Goal: Information Seeking & Learning: Learn about a topic

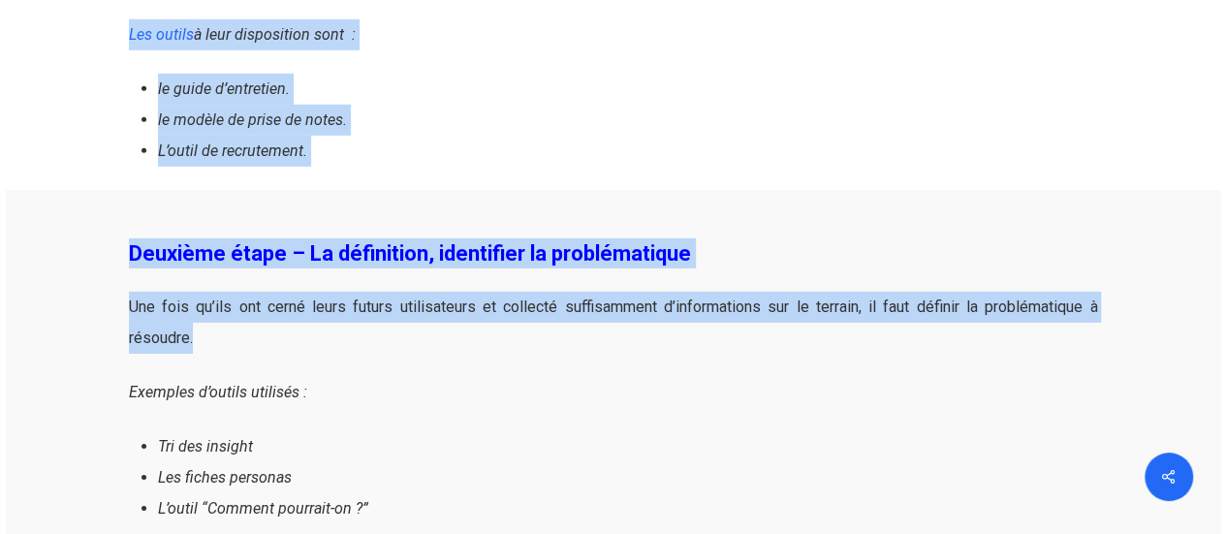
scroll to position [3004, 0]
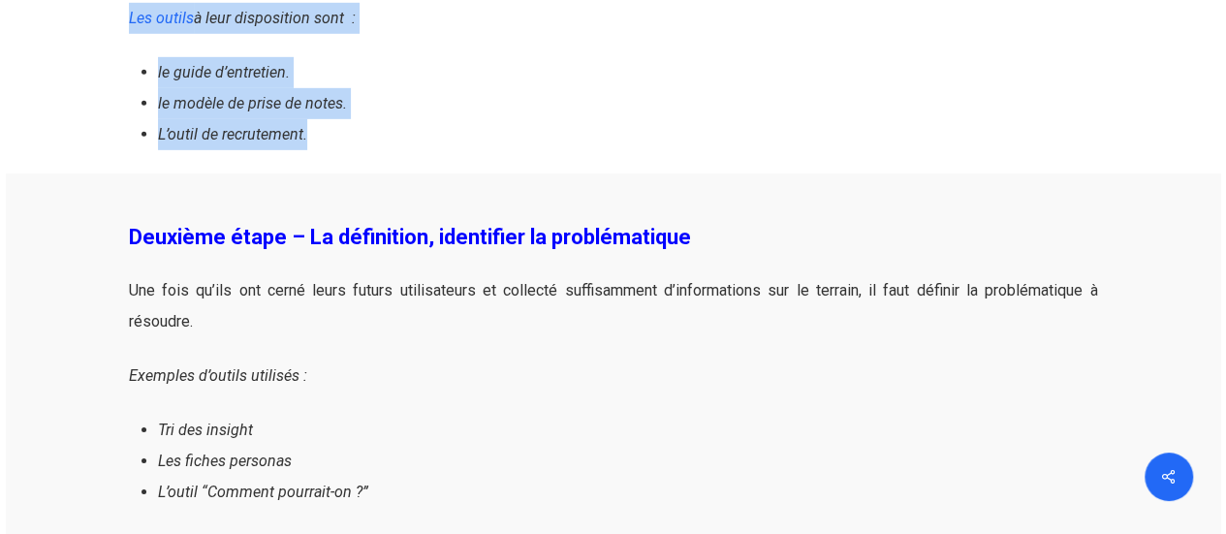
drag, startPoint x: 132, startPoint y: 334, endPoint x: 359, endPoint y: 139, distance: 299.7
copy div "Première étape – L’empathie, la recherche terrain L’objectif de cette phase est…"
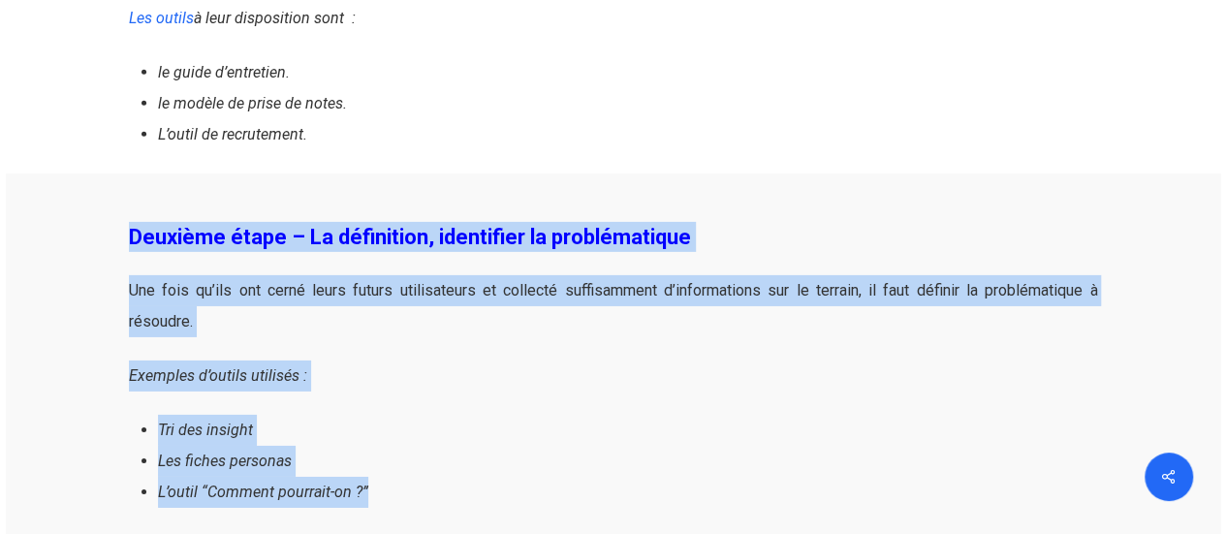
drag, startPoint x: 131, startPoint y: 232, endPoint x: 394, endPoint y: 484, distance: 364.1
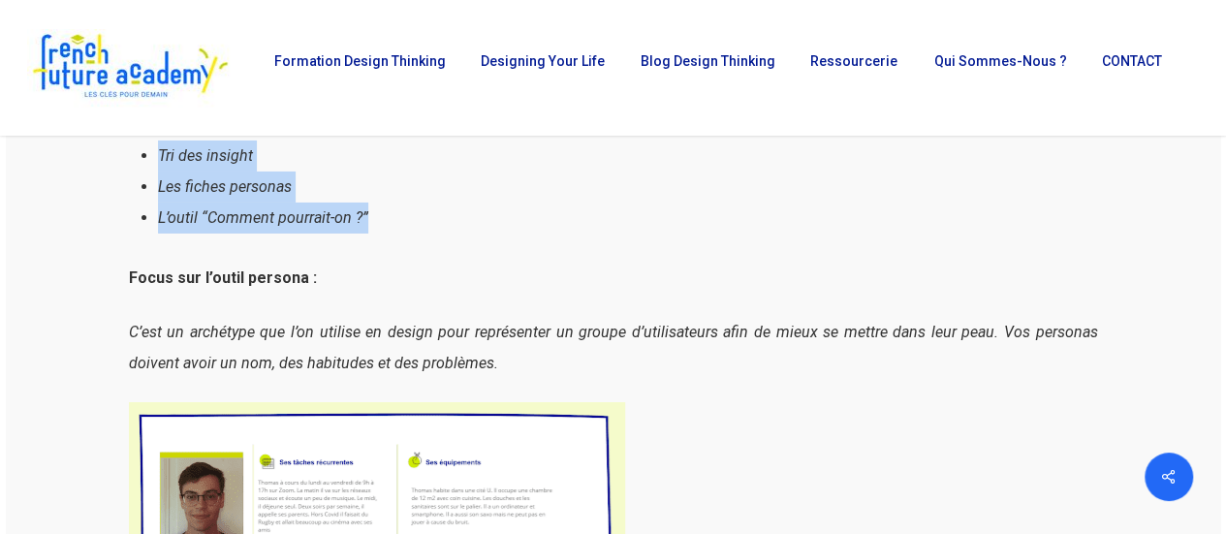
scroll to position [3101, 0]
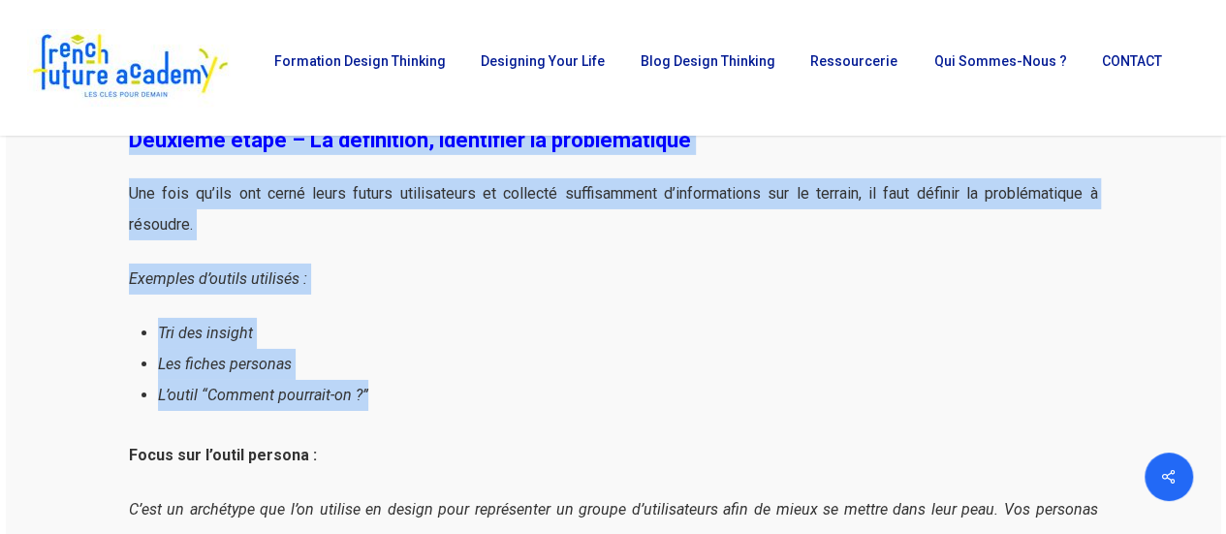
copy div "Deuxième étape – La définition, identifier la problématique Une fois qu’ils ont…"
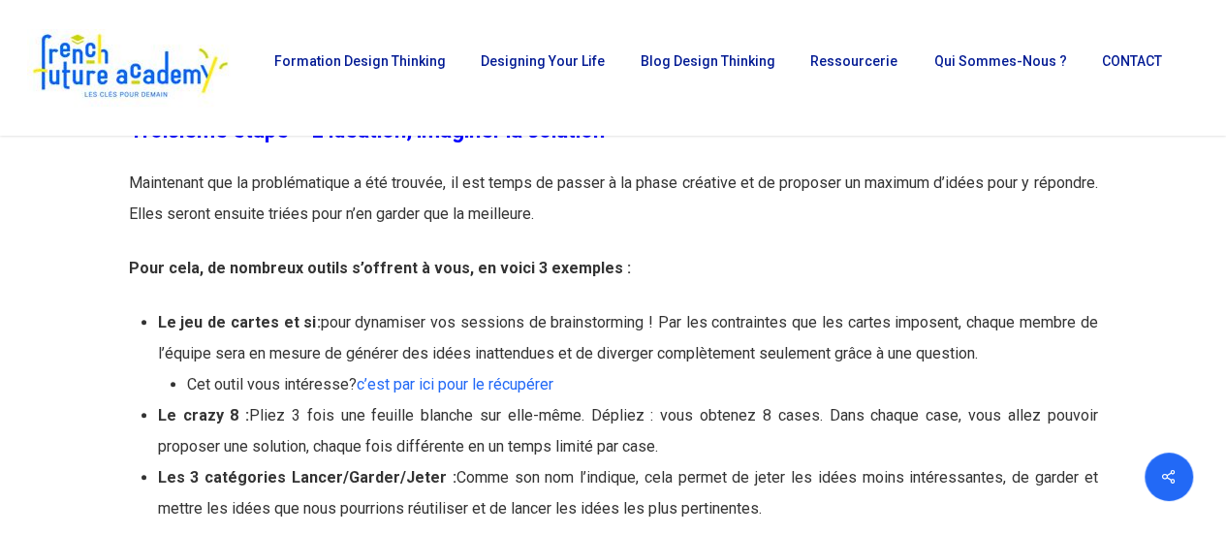
scroll to position [4071, 0]
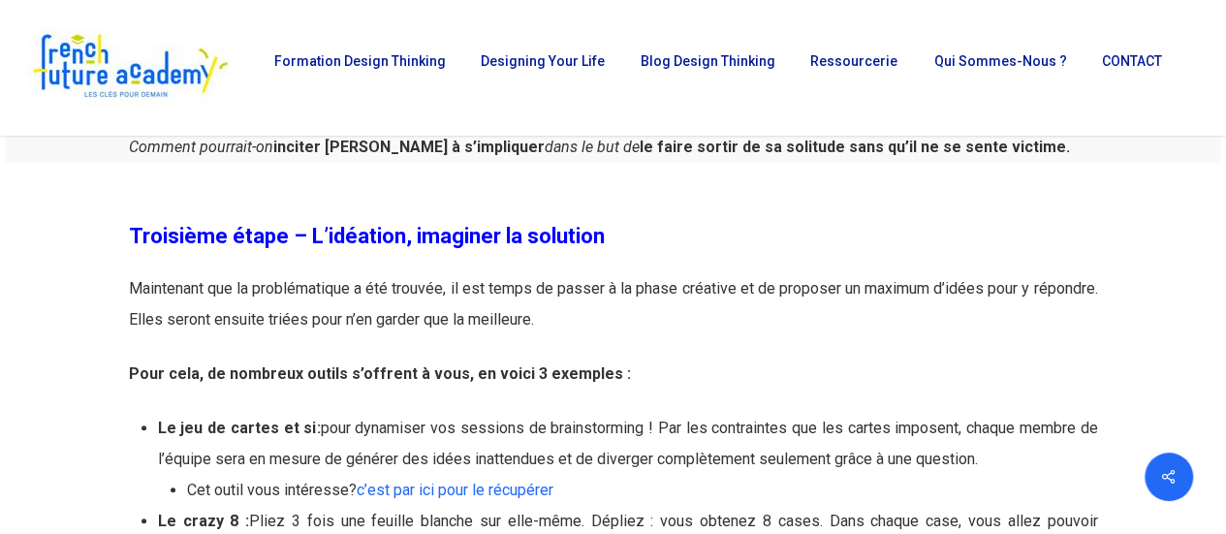
drag, startPoint x: 123, startPoint y: 225, endPoint x: 626, endPoint y: 313, distance: 510.8
copy div "Troisième étape – L’idéation, imaginer la solution Maintenant que la problémati…"
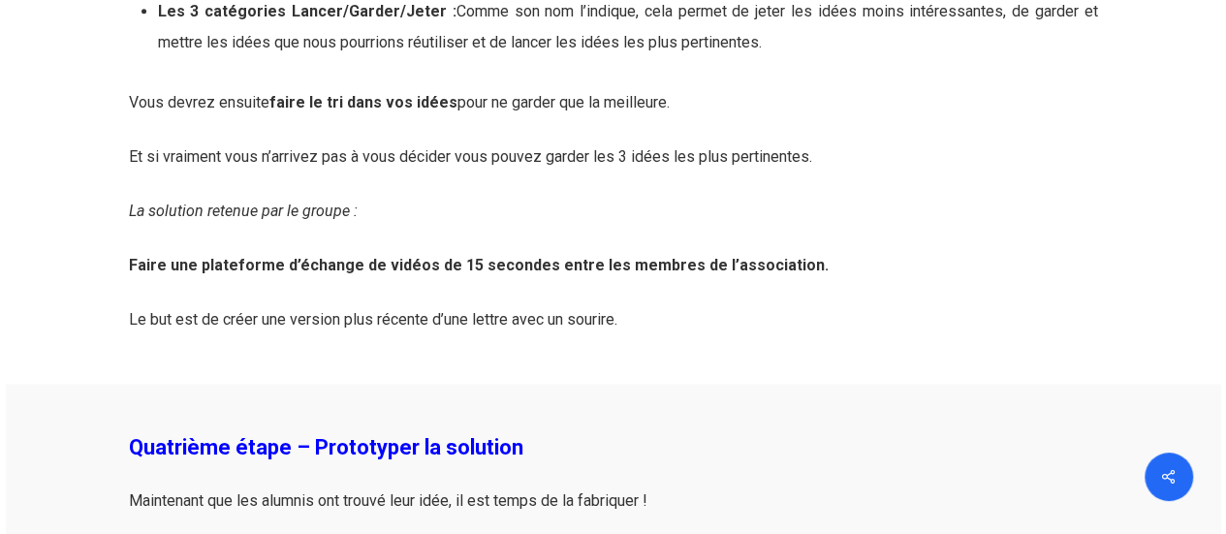
scroll to position [4846, 0]
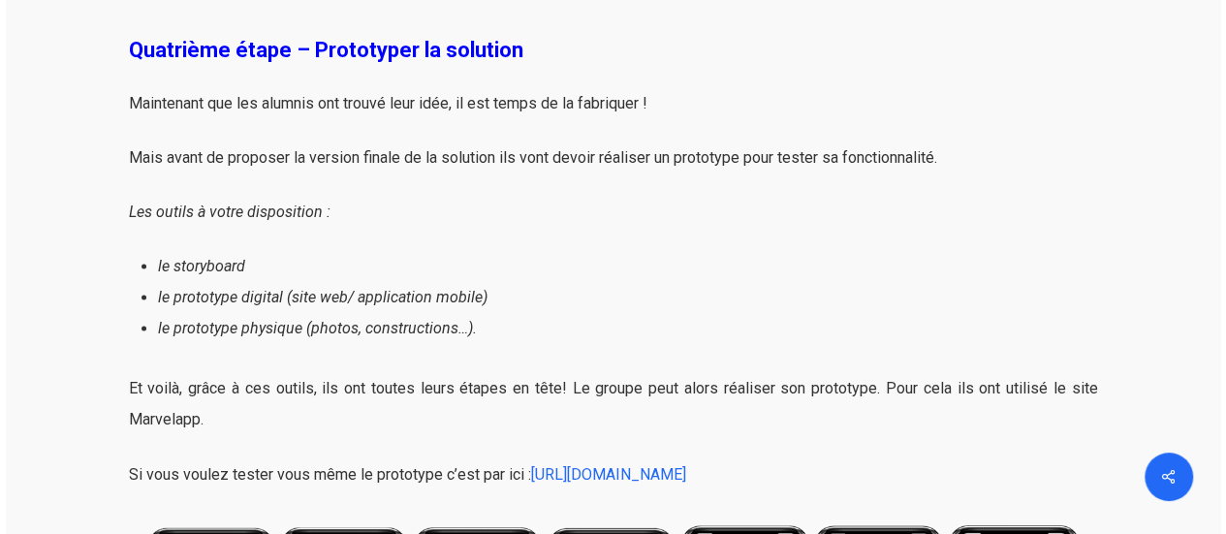
scroll to position [5234, 0]
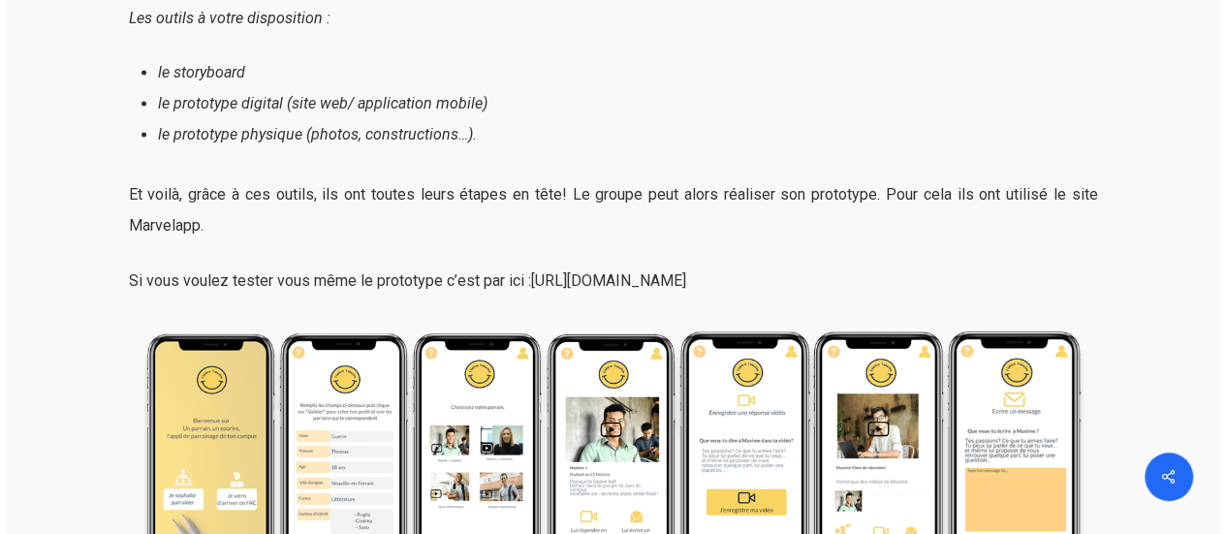
click at [651, 274] on span "[URL][DOMAIN_NAME]" at bounding box center [608, 279] width 155 height 18
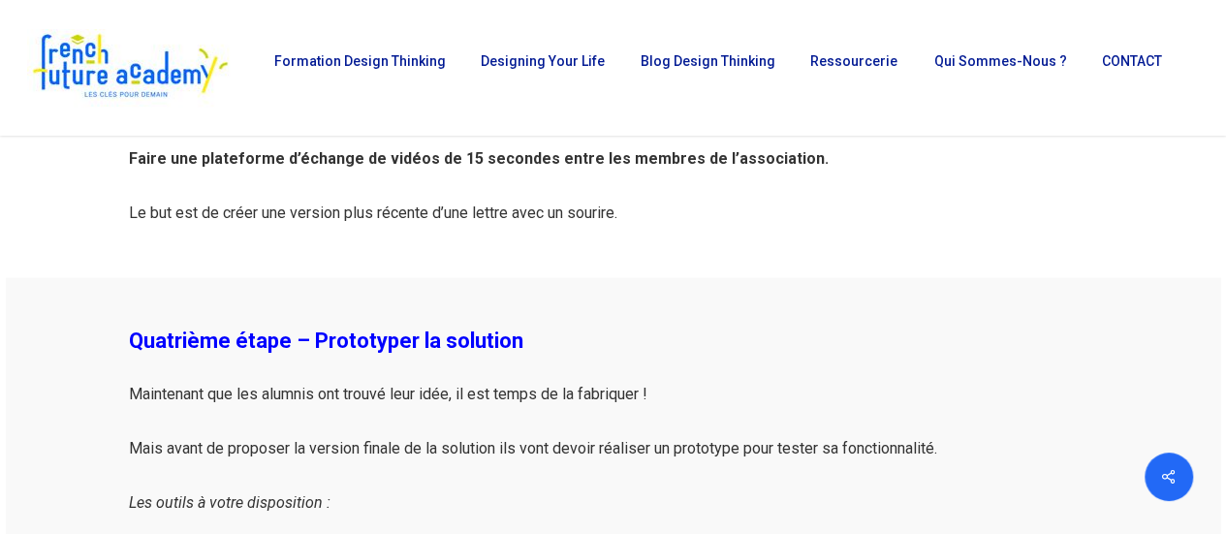
scroll to position [4846, 0]
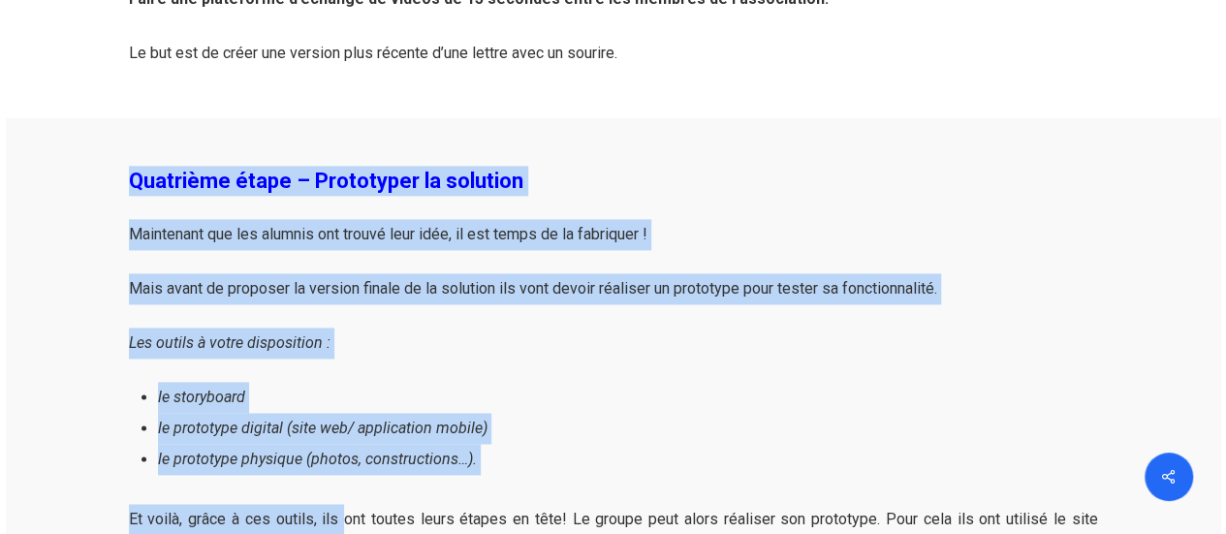
scroll to position [4925, 0]
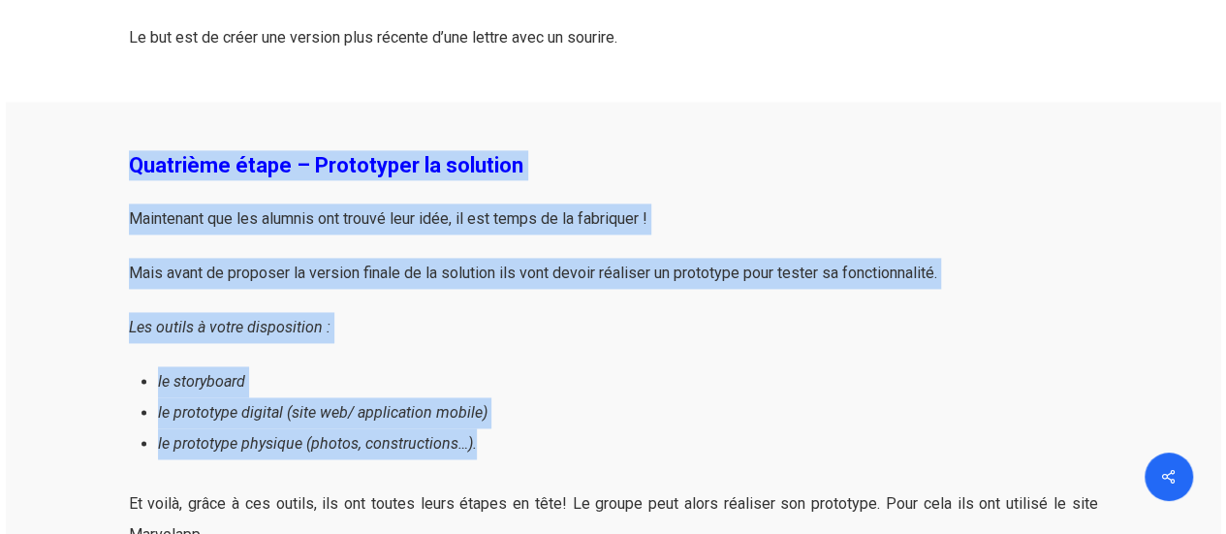
drag, startPoint x: 124, startPoint y: 243, endPoint x: 483, endPoint y: 445, distance: 411.5
click at [483, 445] on div "Quatrième étape – Prototyper la solution Maintenant que les alumnis ont trouvé …" at bounding box center [613, 510] width 989 height 816
copy div "Quatrième étape – Prototyper la solution Maintenant que les alumnis ont trouvé …"
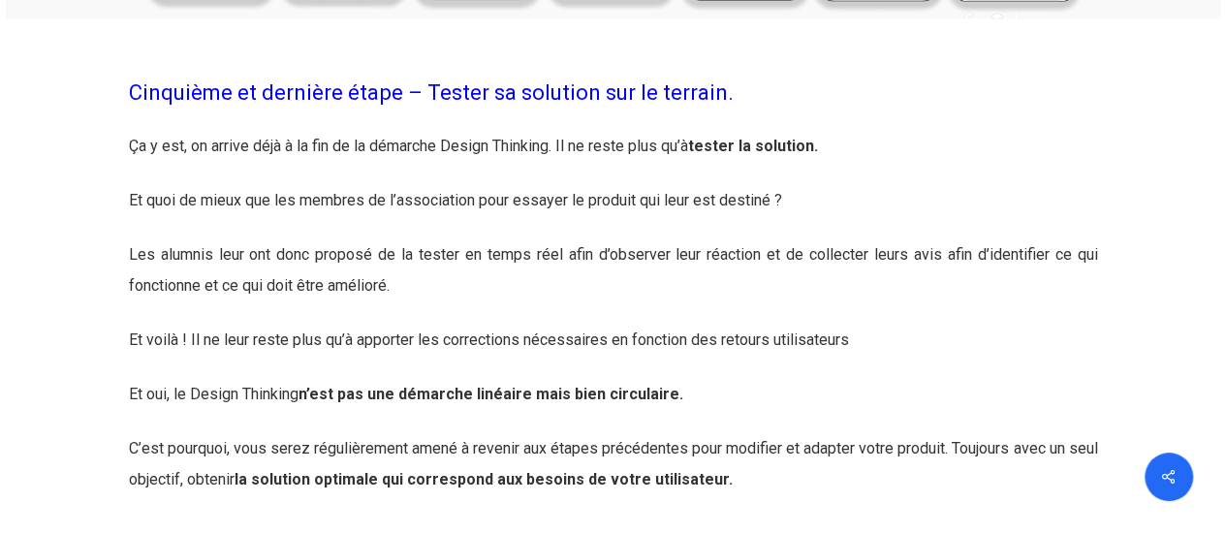
scroll to position [5894, 0]
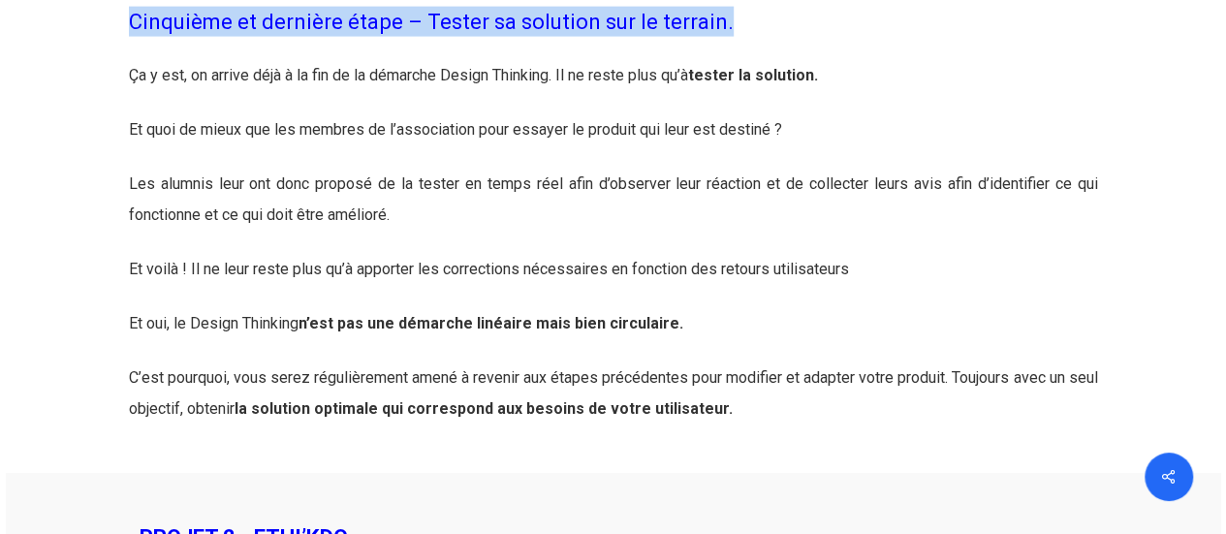
drag, startPoint x: 734, startPoint y: 16, endPoint x: 141, endPoint y: 30, distance: 593.5
click at [133, 34] on h3 "Cinquième et dernière étape – Tester sa solution sur le terrain." at bounding box center [613, 22] width 969 height 30
copy span "Cinquième et dernière étape – Tester sa solution sur le terrain."
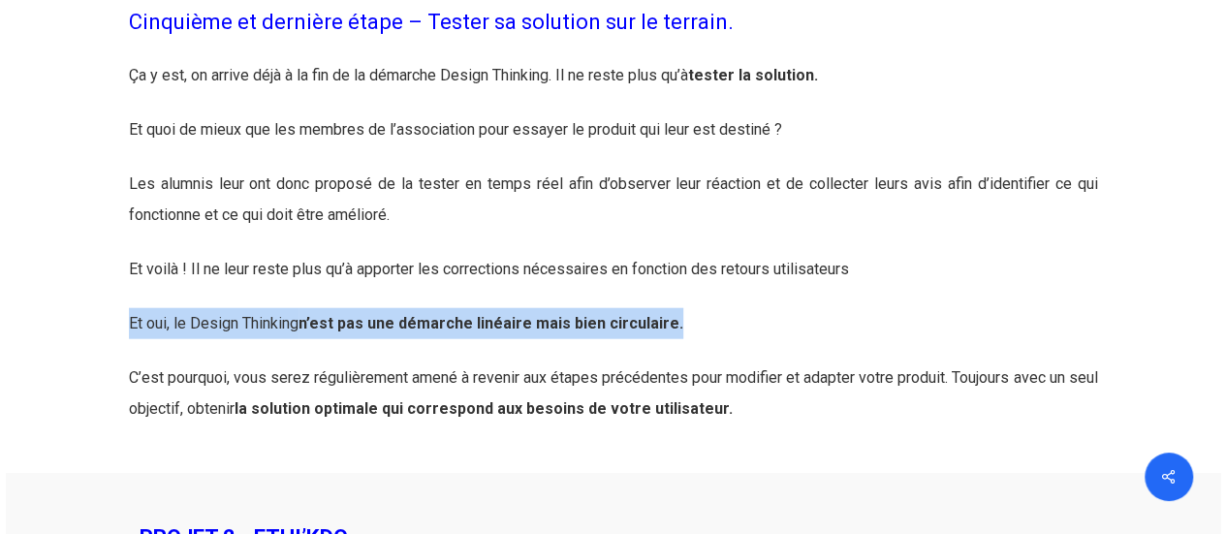
drag, startPoint x: 677, startPoint y: 325, endPoint x: 124, endPoint y: 334, distance: 552.7
click at [124, 334] on div "Cinquième et dernière étape – Tester sa solution sur le terrain. Ça y est, on a…" at bounding box center [613, 211] width 989 height 428
drag, startPoint x: 758, startPoint y: 414, endPoint x: 128, endPoint y: 346, distance: 633.8
click at [129, 346] on div "Ça y est, on arrive déjà à la fin de la démarche Design Thinking. Il ne reste p…" at bounding box center [613, 242] width 969 height 365
copy div "Et oui, le Design Thinking n’est pas une démarche linéaire mais bien circulaire…"
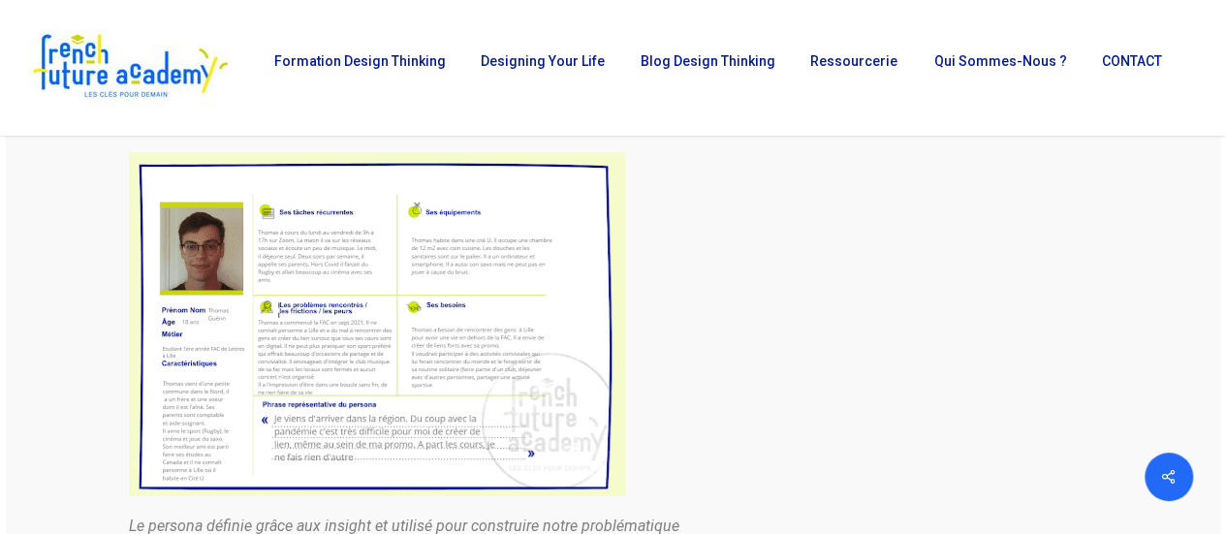
scroll to position [3471, 0]
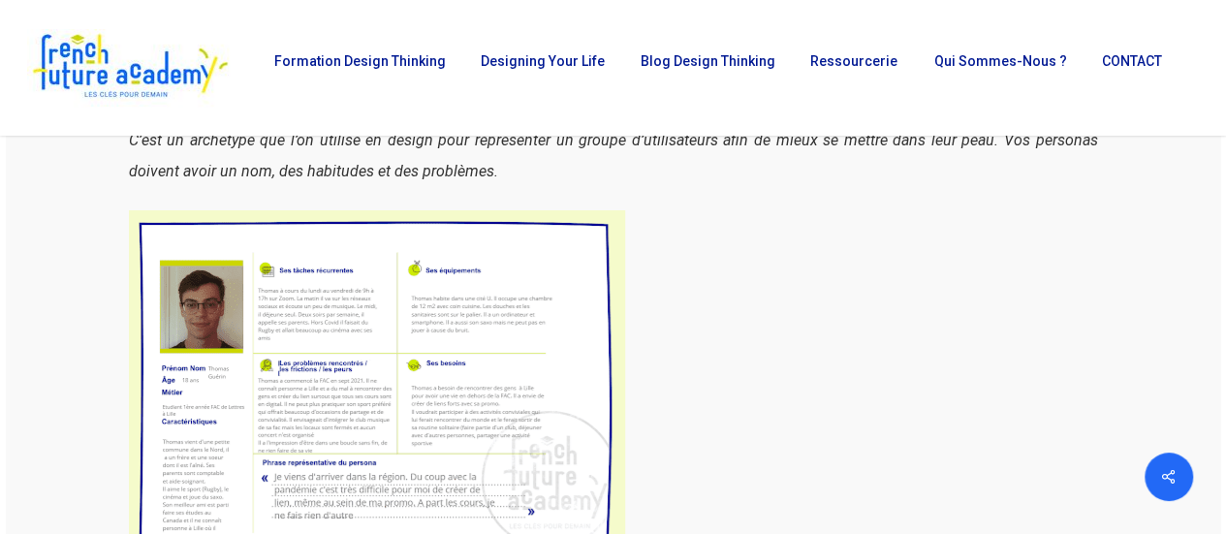
drag, startPoint x: 899, startPoint y: 321, endPoint x: 888, endPoint y: 317, distance: 11.3
click at [899, 321] on div at bounding box center [613, 382] width 969 height 344
